Goal: Find specific fact: Find specific fact

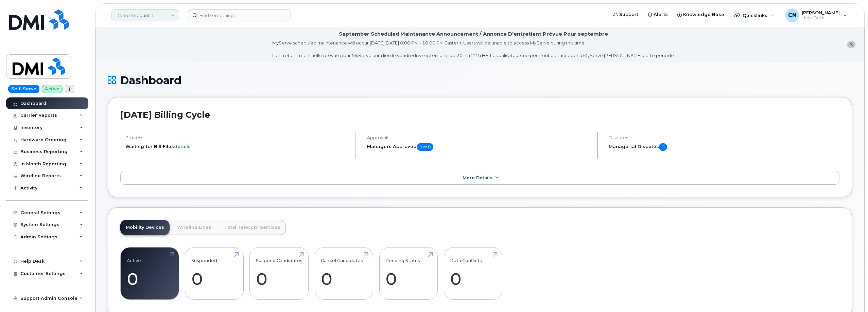
click at [126, 13] on link "Demo Account 1" at bounding box center [145, 15] width 68 height 12
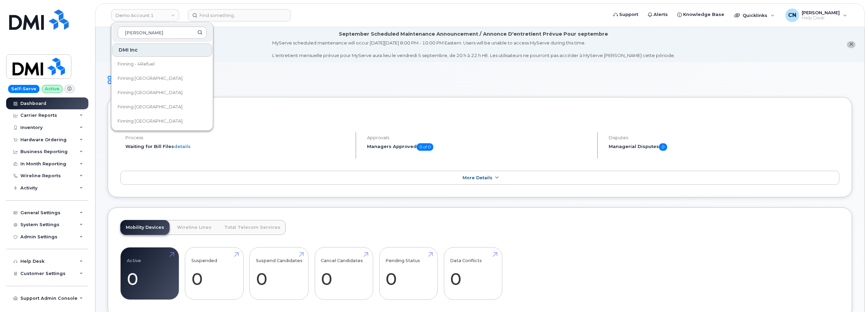
type input "finn"
click at [139, 107] on span "Finning [GEOGRAPHIC_DATA]" at bounding box center [150, 107] width 65 height 7
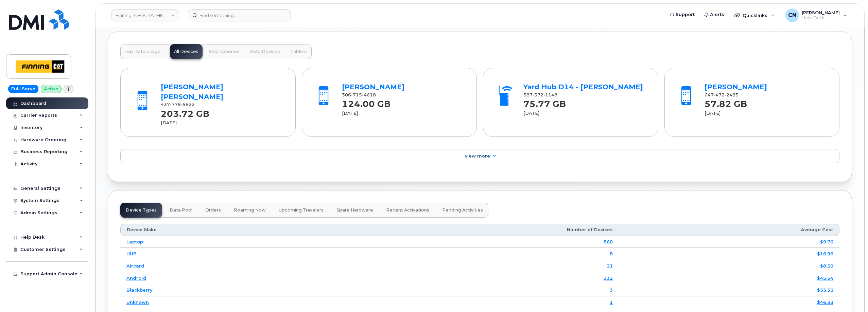
scroll to position [748, 0]
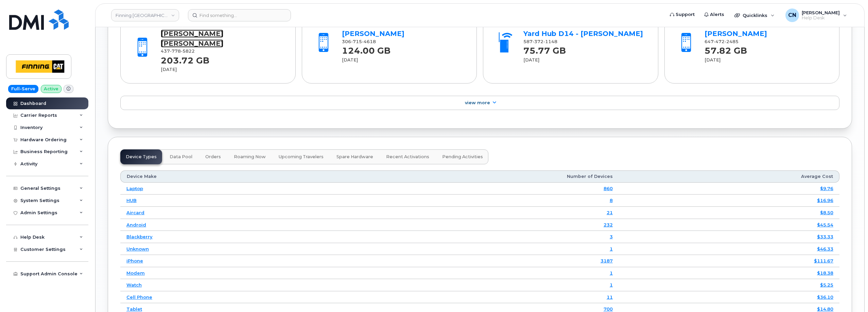
click at [191, 34] on link "[PERSON_NAME] [PERSON_NAME]" at bounding box center [192, 39] width 63 height 18
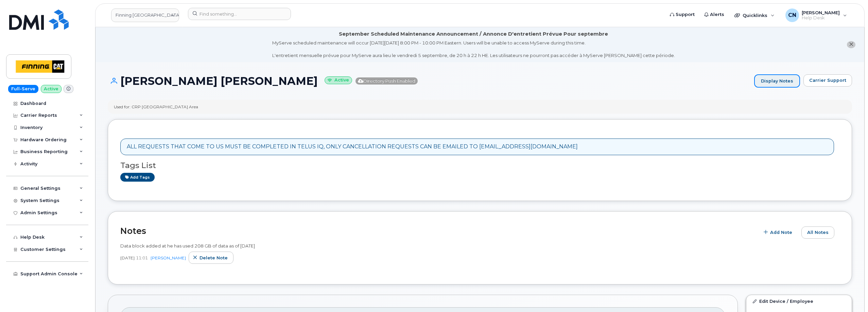
click at [786, 85] on link "Display Notes" at bounding box center [777, 81] width 46 height 14
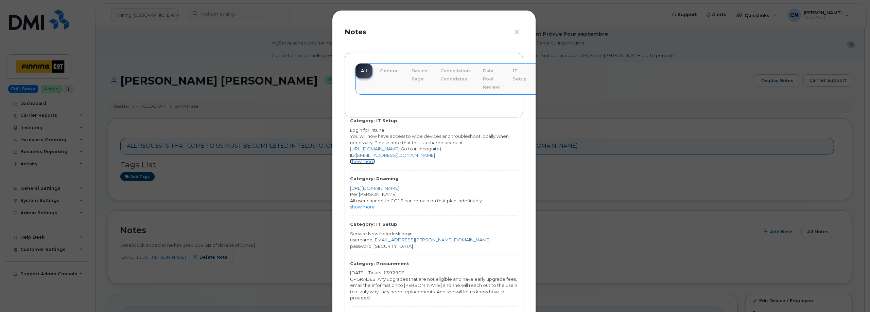
click at [367, 160] on link "show more" at bounding box center [362, 161] width 25 height 5
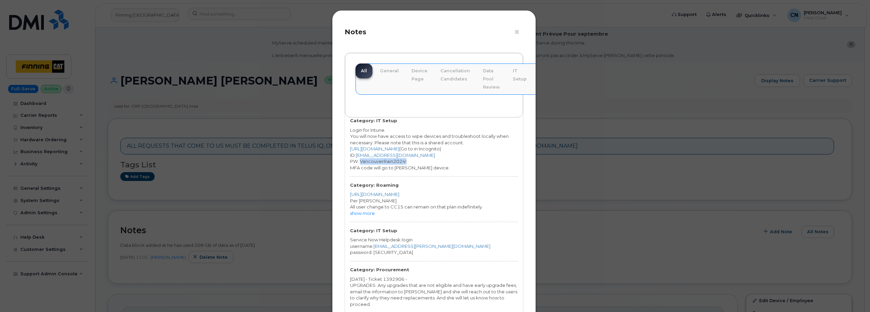
drag, startPoint x: 411, startPoint y: 160, endPoint x: 360, endPoint y: 160, distance: 51.0
click at [360, 160] on div "PW: VancouverRain2024!" at bounding box center [434, 161] width 168 height 6
copy div "VancouverRain2024!"
